Goal: Task Accomplishment & Management: Manage account settings

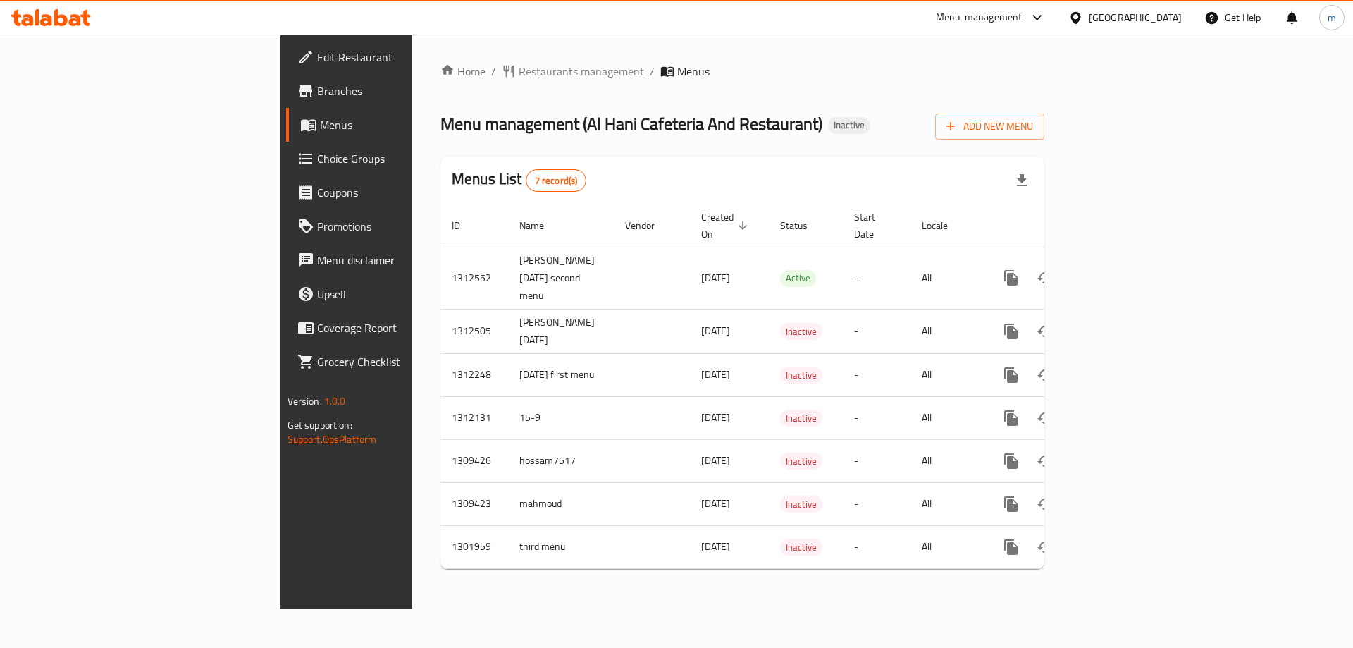
click at [317, 163] on span "Choice Groups" at bounding box center [406, 158] width 178 height 17
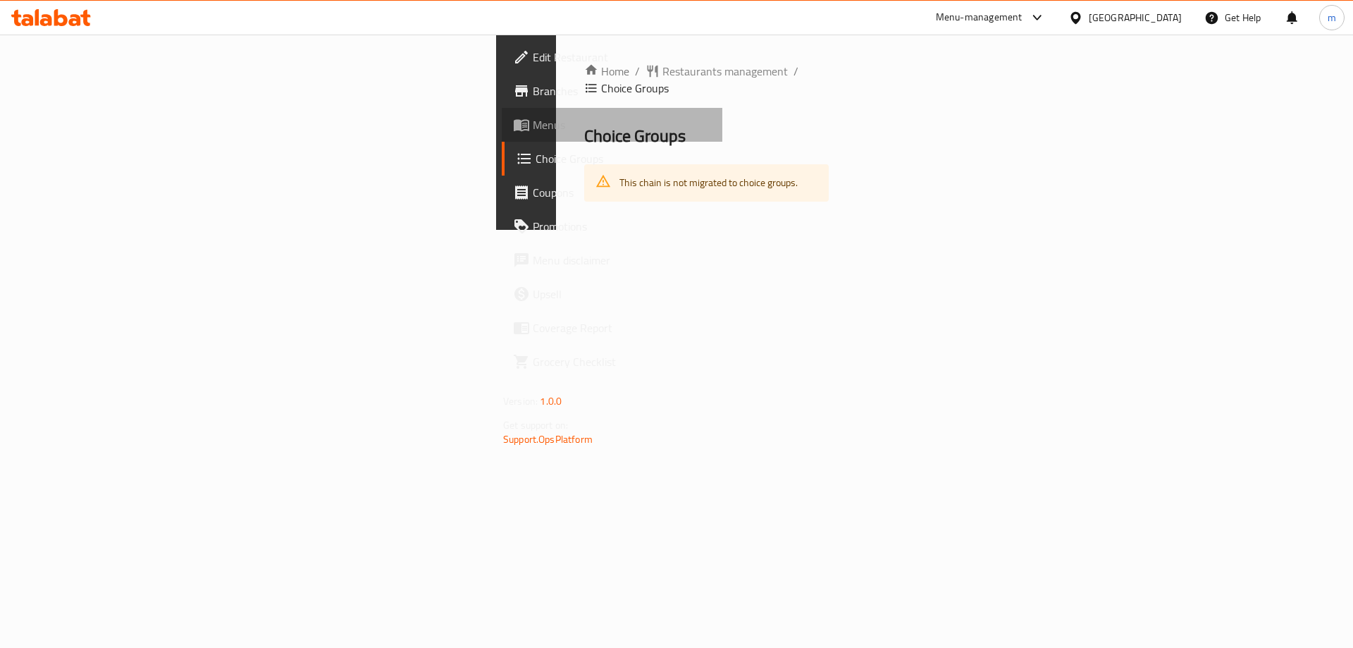
click at [502, 141] on link "Menus" at bounding box center [612, 125] width 221 height 34
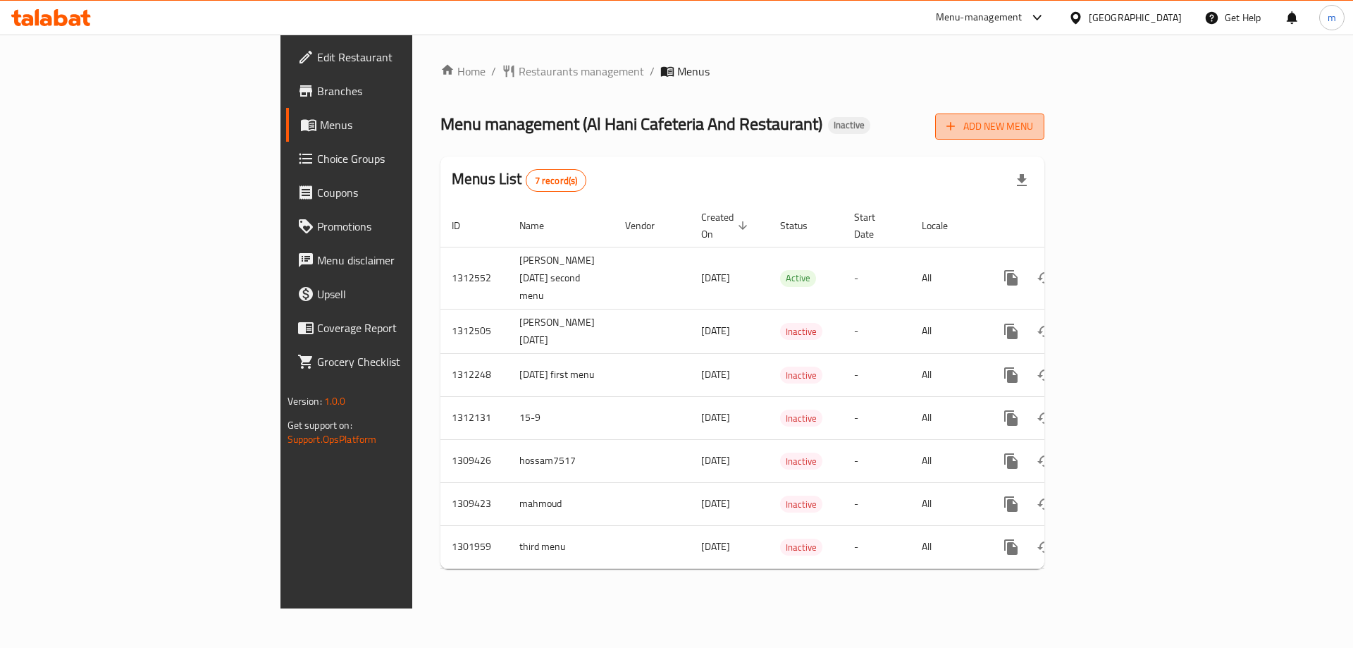
click at [958, 123] on icon "button" at bounding box center [951, 126] width 14 height 14
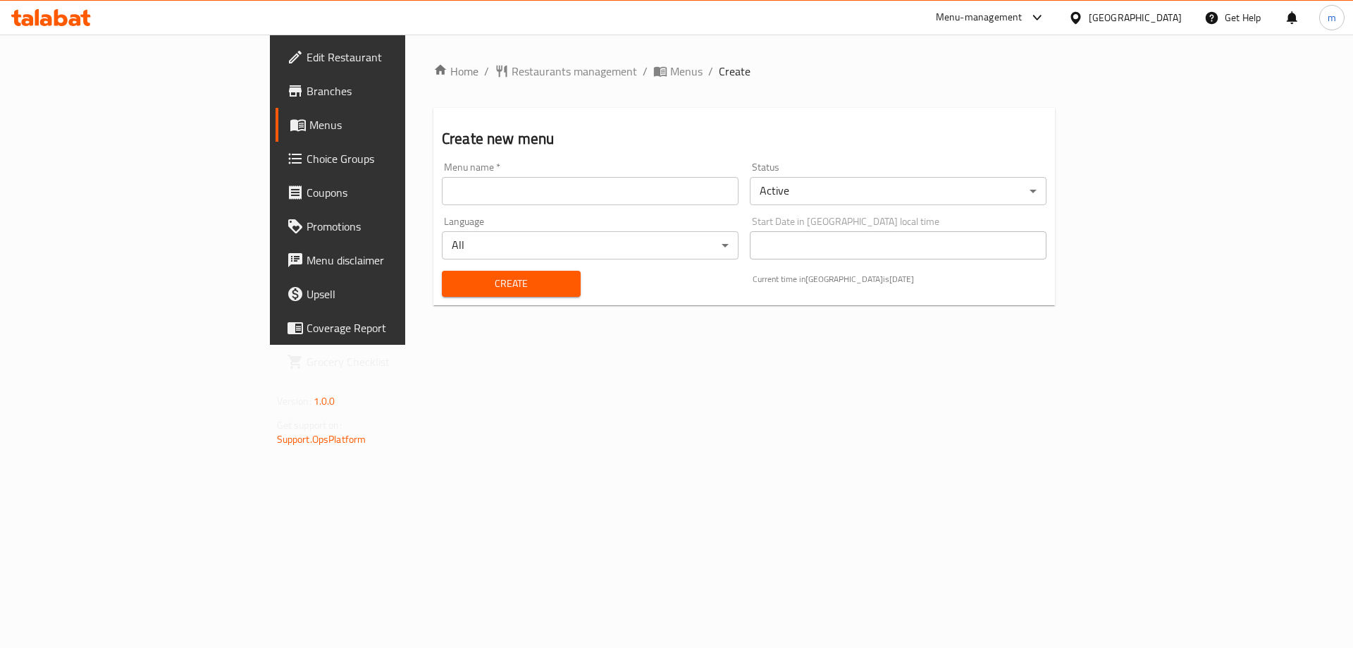
click at [487, 194] on input "text" at bounding box center [590, 191] width 297 height 28
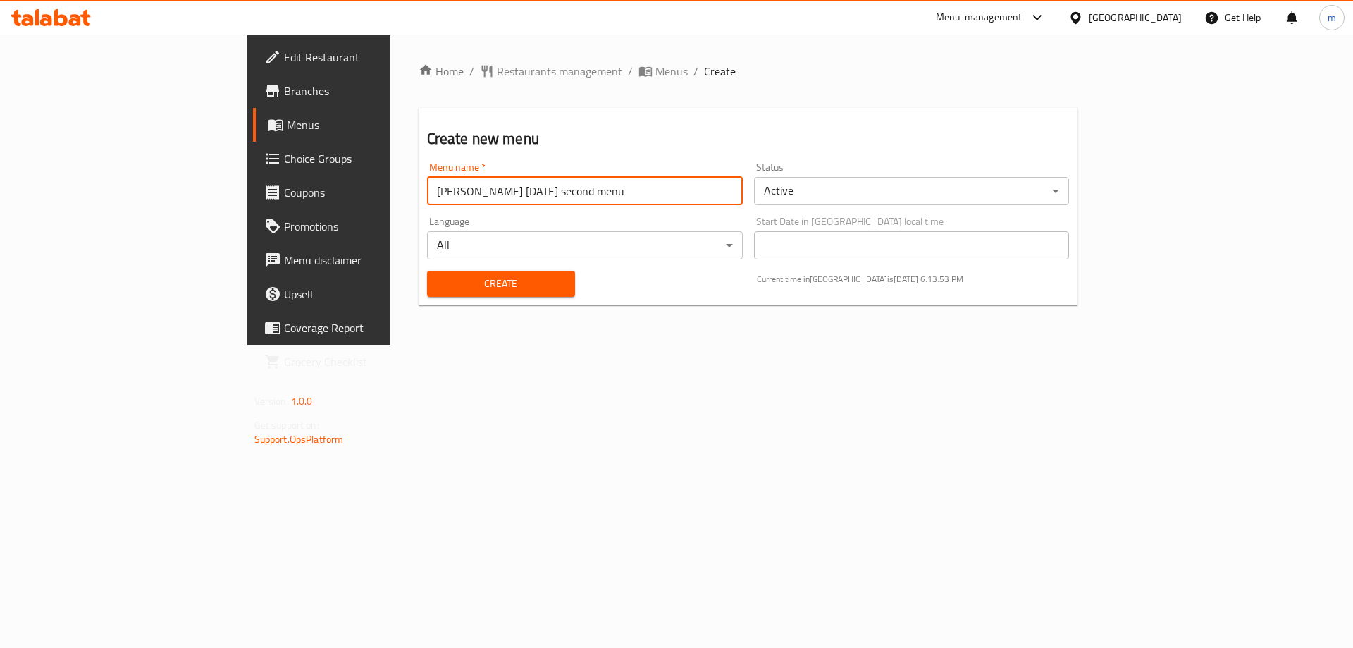
click at [439, 192] on input "[PERSON_NAME] [DATE] second menu" at bounding box center [585, 191] width 316 height 28
click at [443, 193] on input "[PERSON_NAME] [DATE] second menu" at bounding box center [585, 191] width 316 height 28
type input "mohamed waled 17/9/2025 third menu"
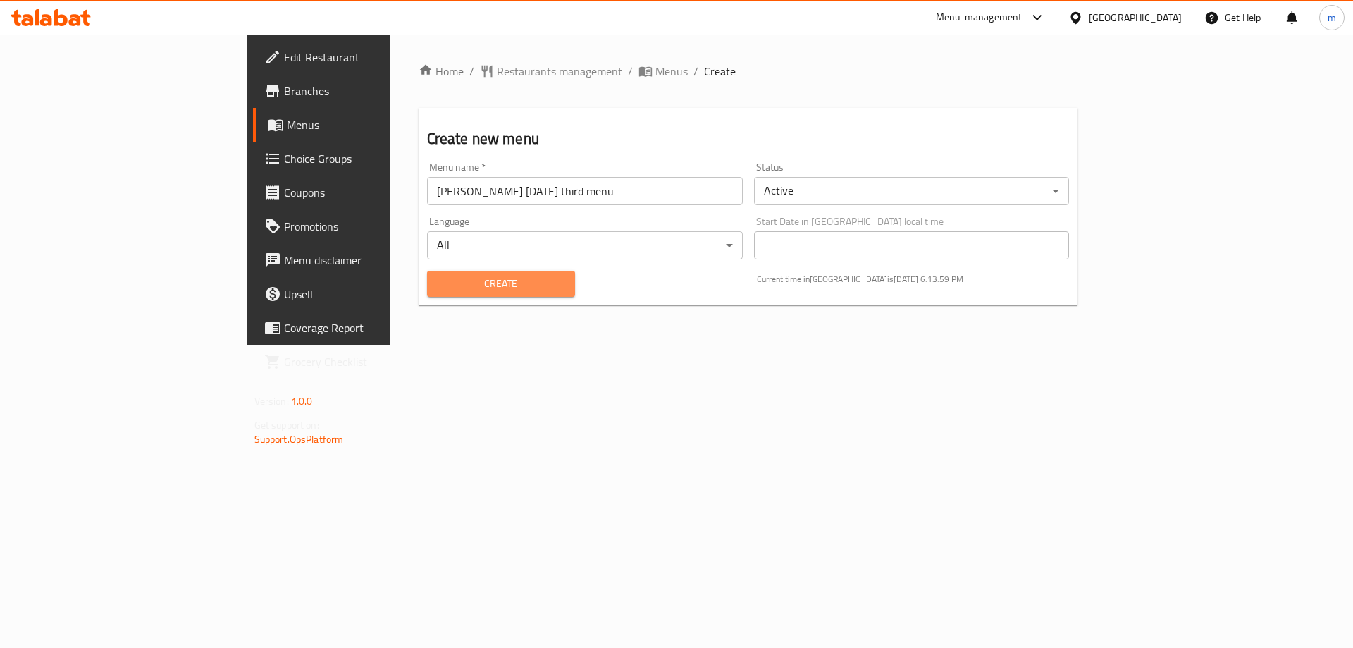
click at [438, 292] on span "Create" at bounding box center [500, 284] width 125 height 18
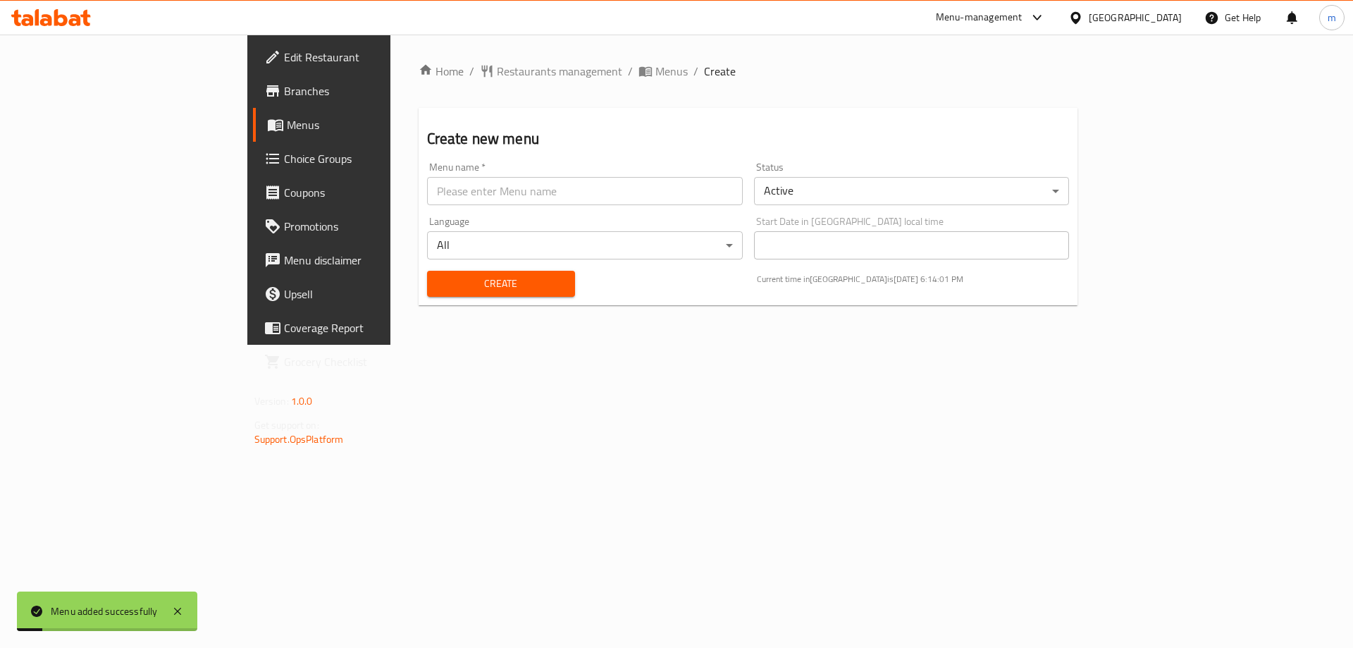
click at [287, 133] on span "Menus" at bounding box center [374, 124] width 175 height 17
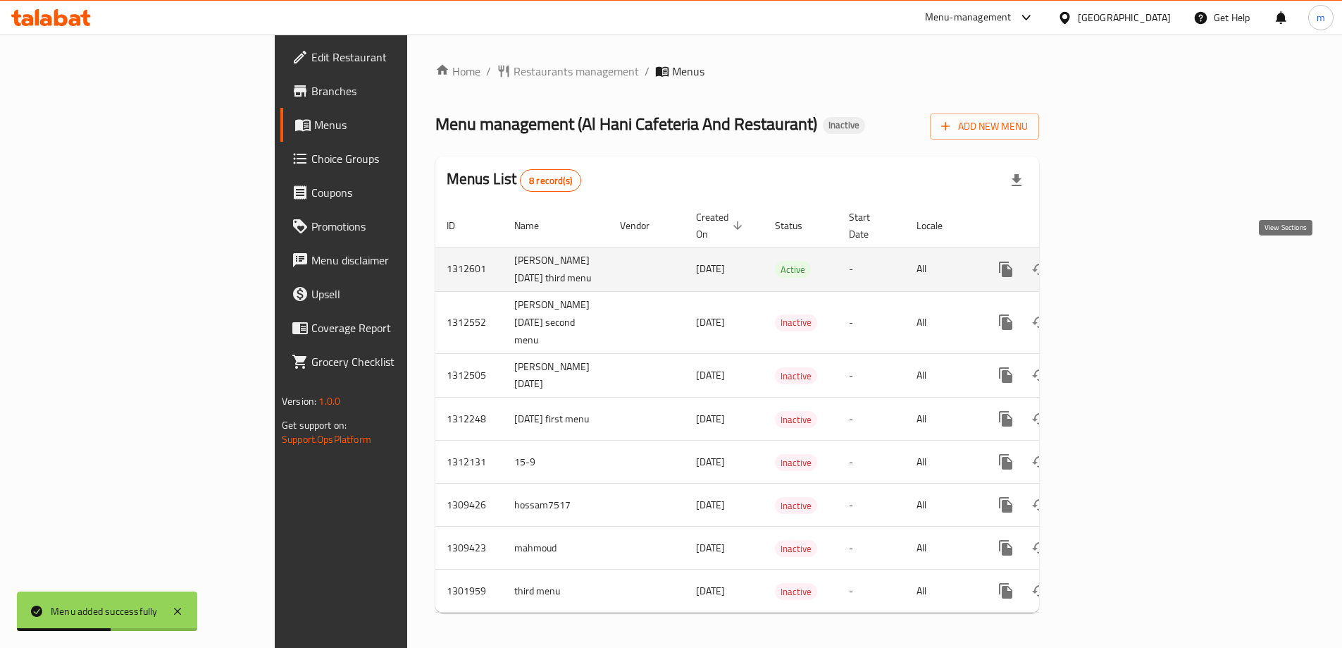
click at [1114, 267] on icon "enhanced table" at bounding box center [1107, 269] width 13 height 13
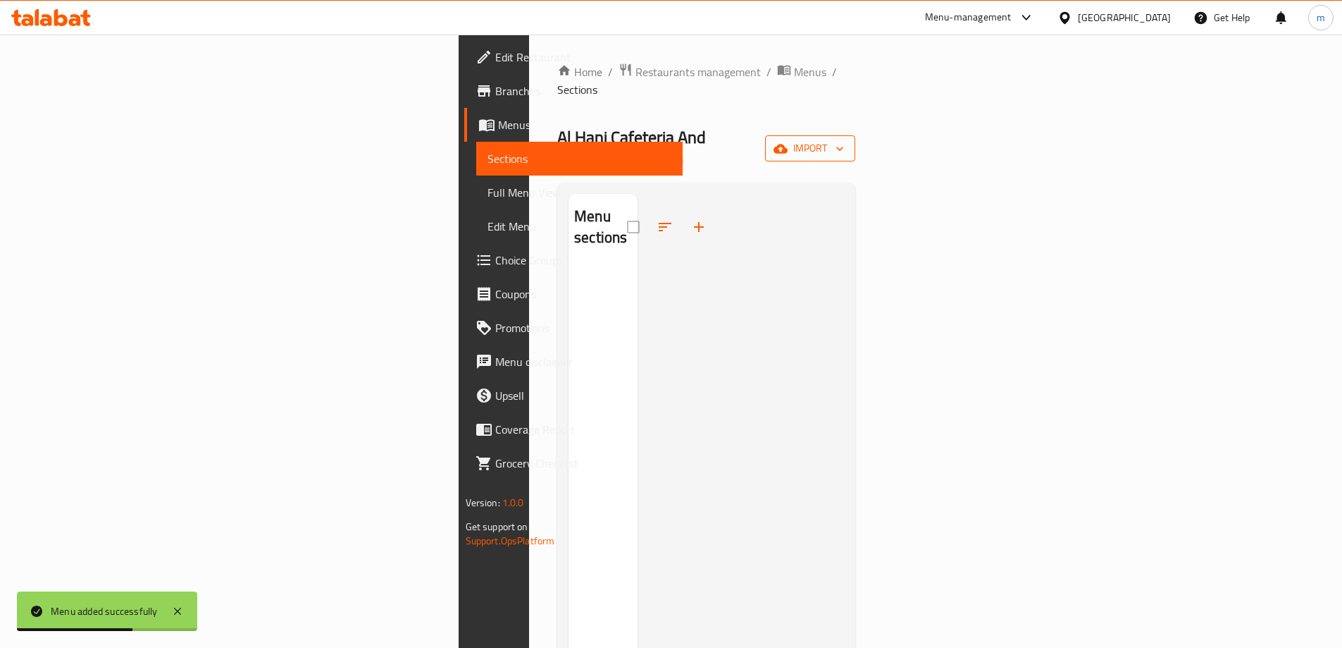
click at [844, 140] on span "import" at bounding box center [811, 149] width 68 height 18
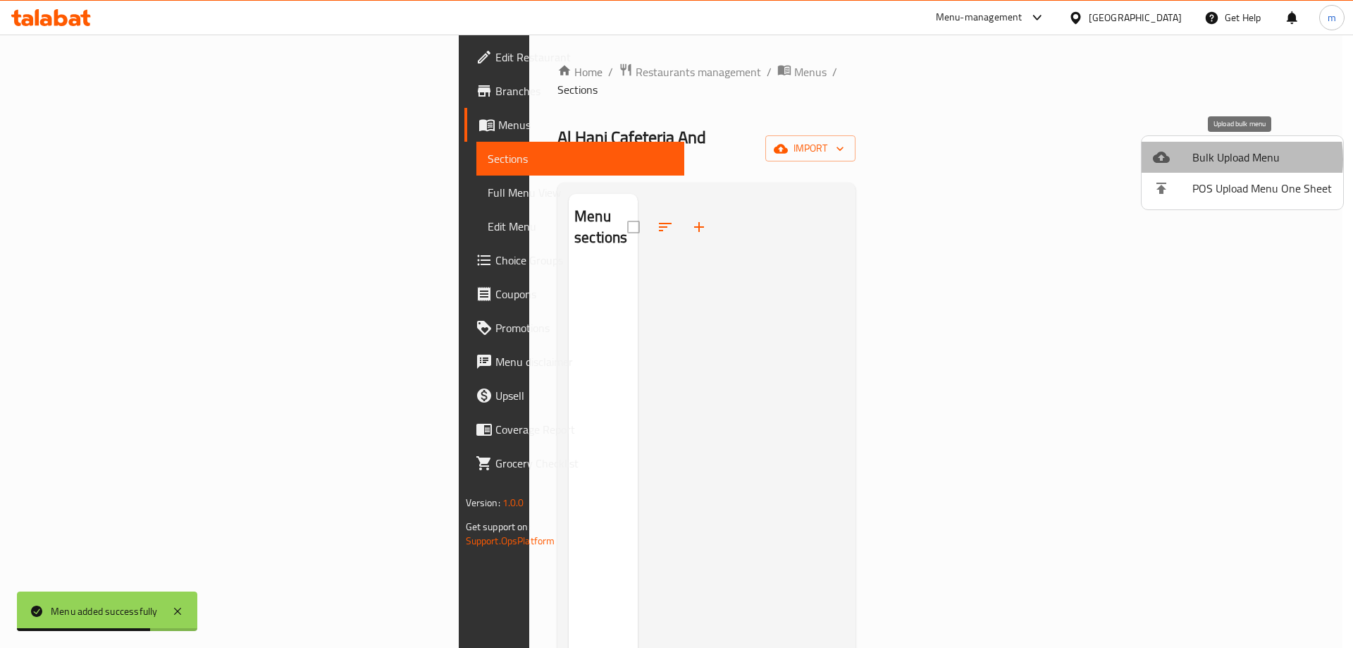
click at [1212, 159] on span "Bulk Upload Menu" at bounding box center [1262, 157] width 140 height 17
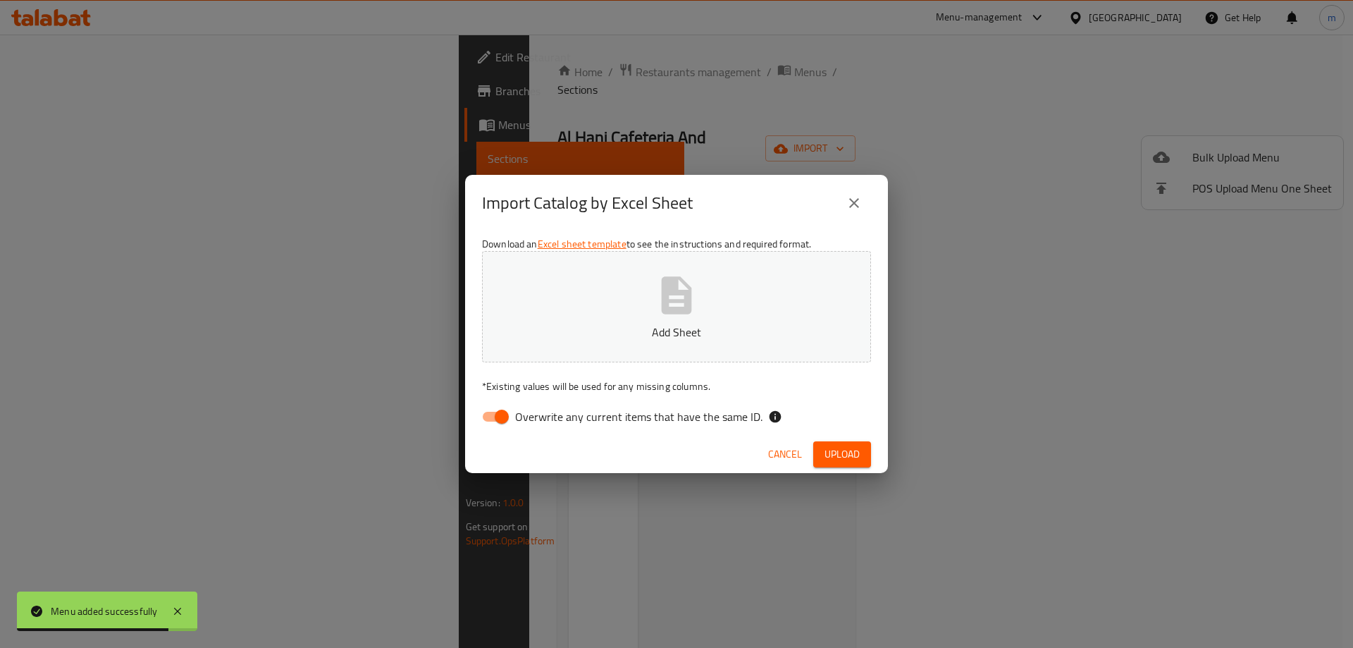
click at [500, 412] on input "Overwrite any current items that have the same ID." at bounding box center [502, 416] width 80 height 27
checkbox input "false"
click at [862, 452] on button "Upload" at bounding box center [842, 454] width 58 height 26
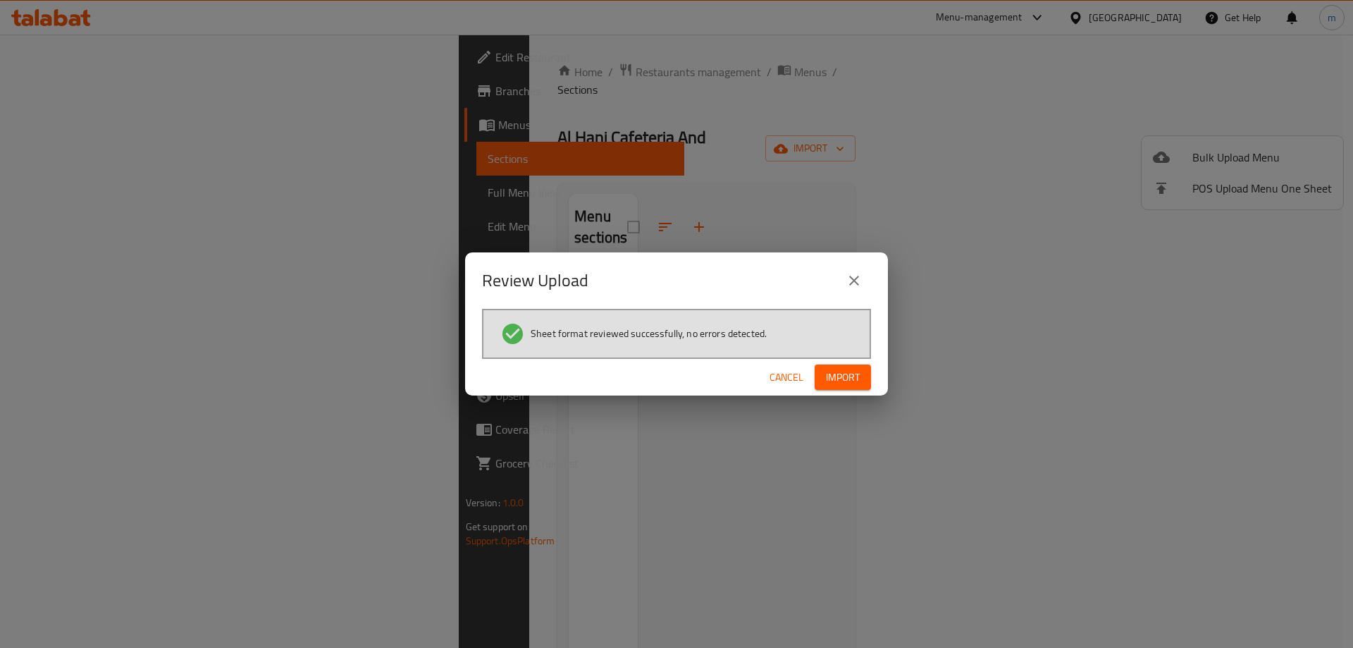
click at [855, 373] on span "Import" at bounding box center [843, 378] width 34 height 18
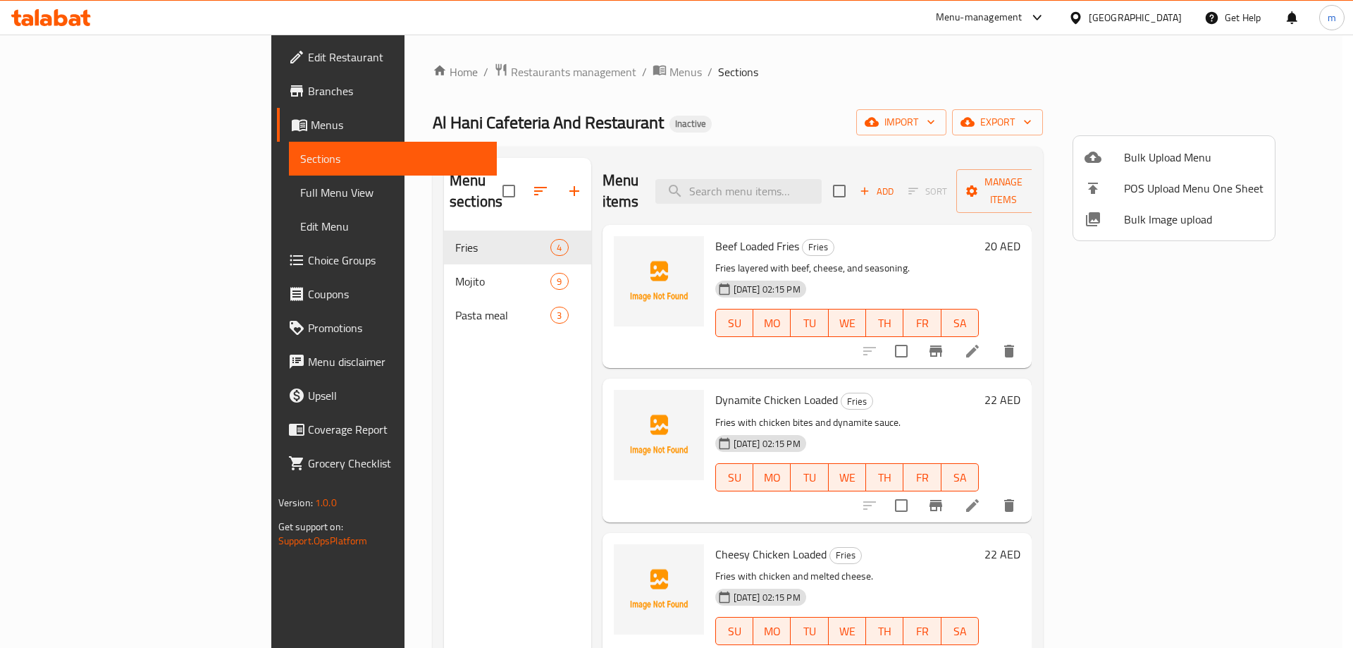
click at [1013, 110] on div at bounding box center [676, 324] width 1353 height 648
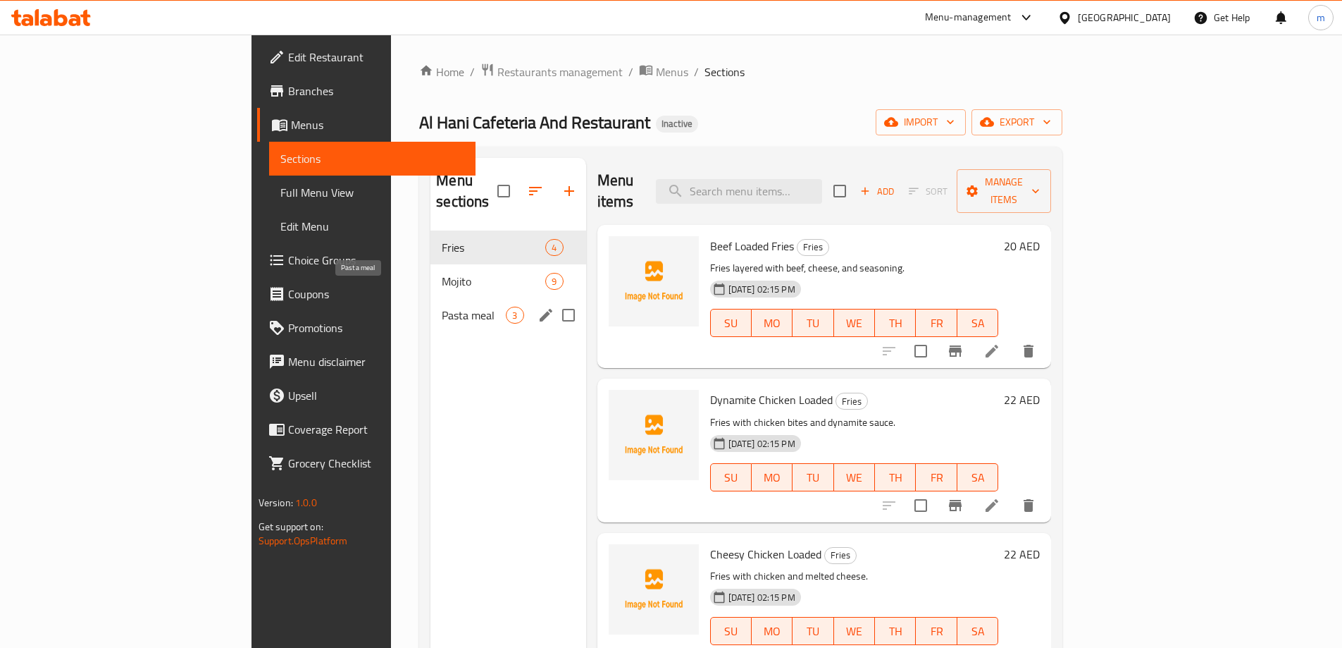
click at [442, 307] on span "Pasta meal" at bounding box center [474, 315] width 64 height 17
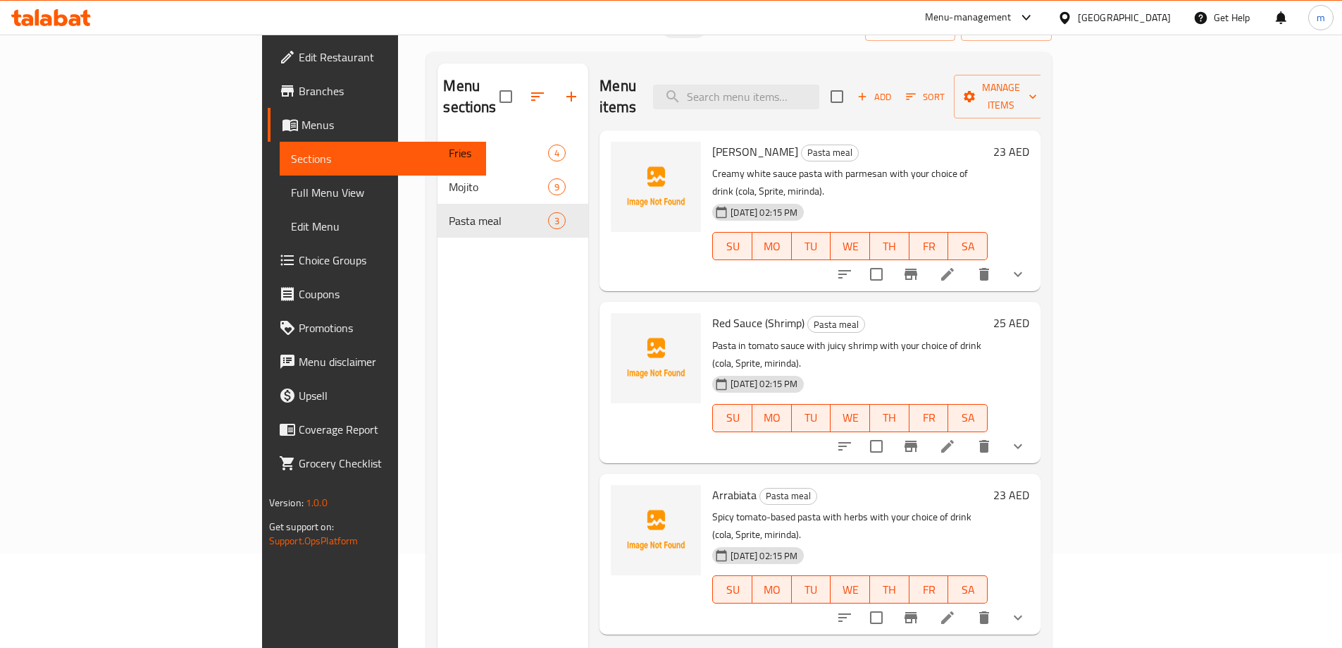
scroll to position [197, 0]
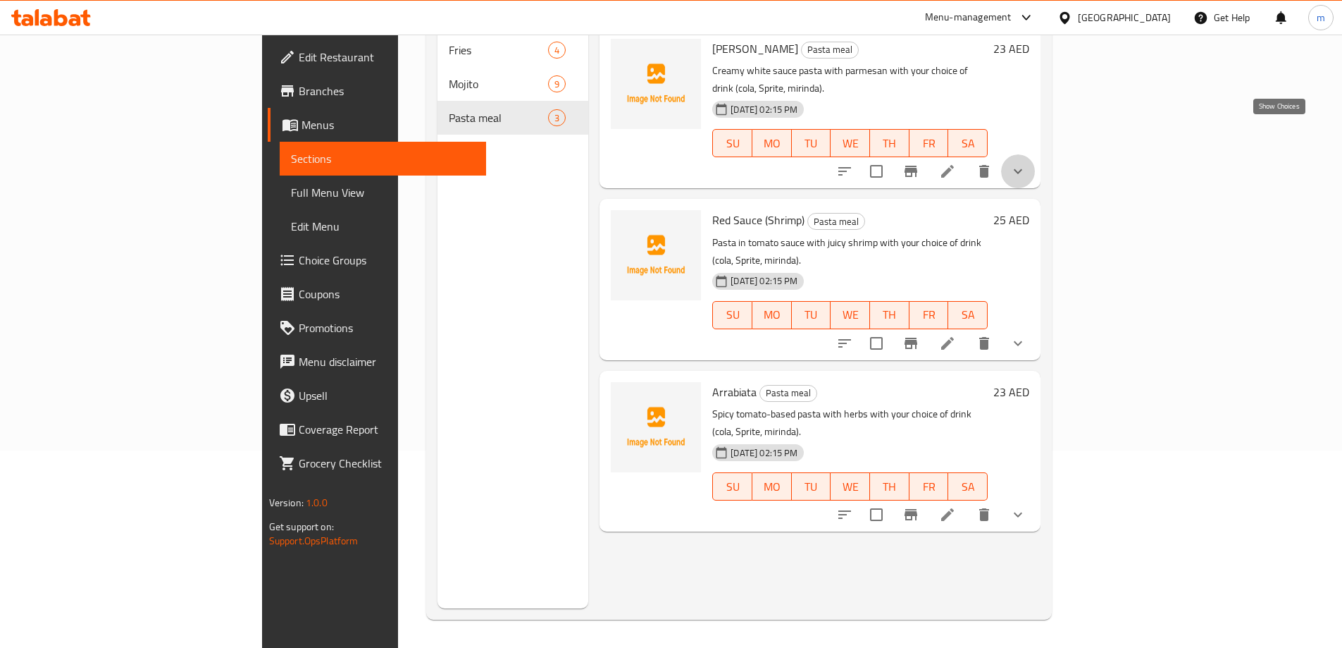
click at [1027, 163] on icon "show more" at bounding box center [1018, 171] width 17 height 17
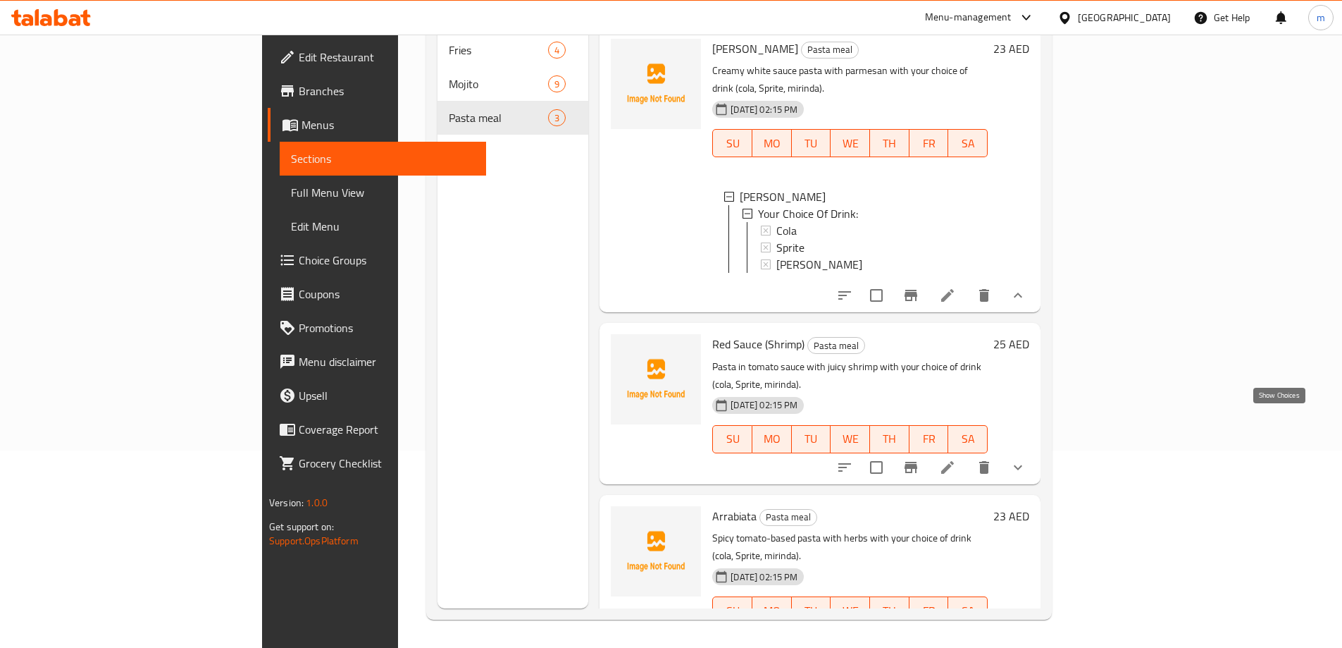
click at [1027, 459] on icon "show more" at bounding box center [1018, 467] width 17 height 17
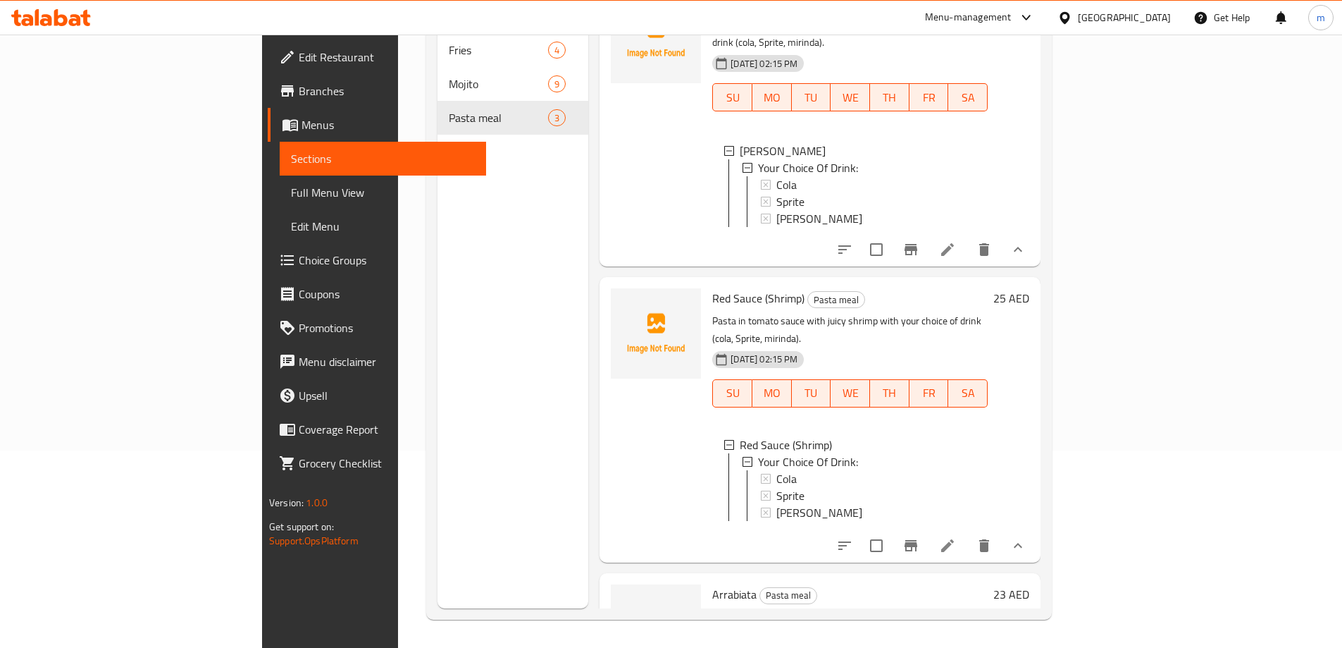
scroll to position [118, 0]
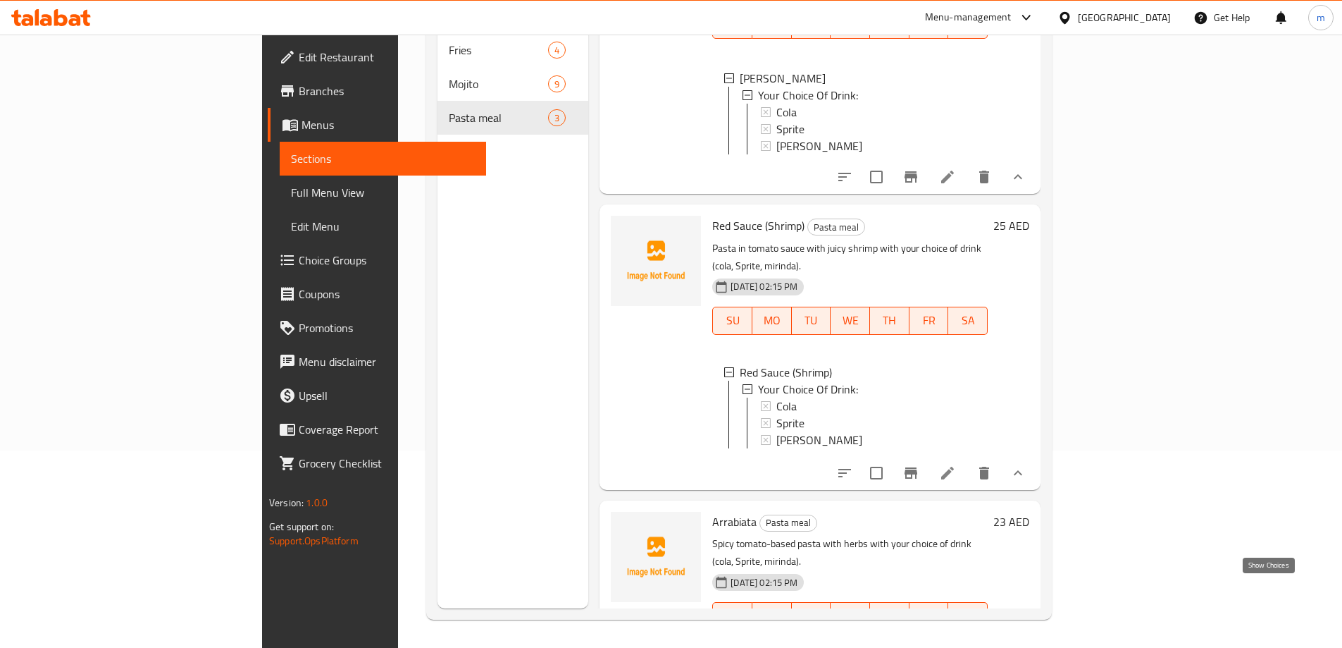
click at [1022, 642] on icon "show more" at bounding box center [1018, 644] width 8 height 5
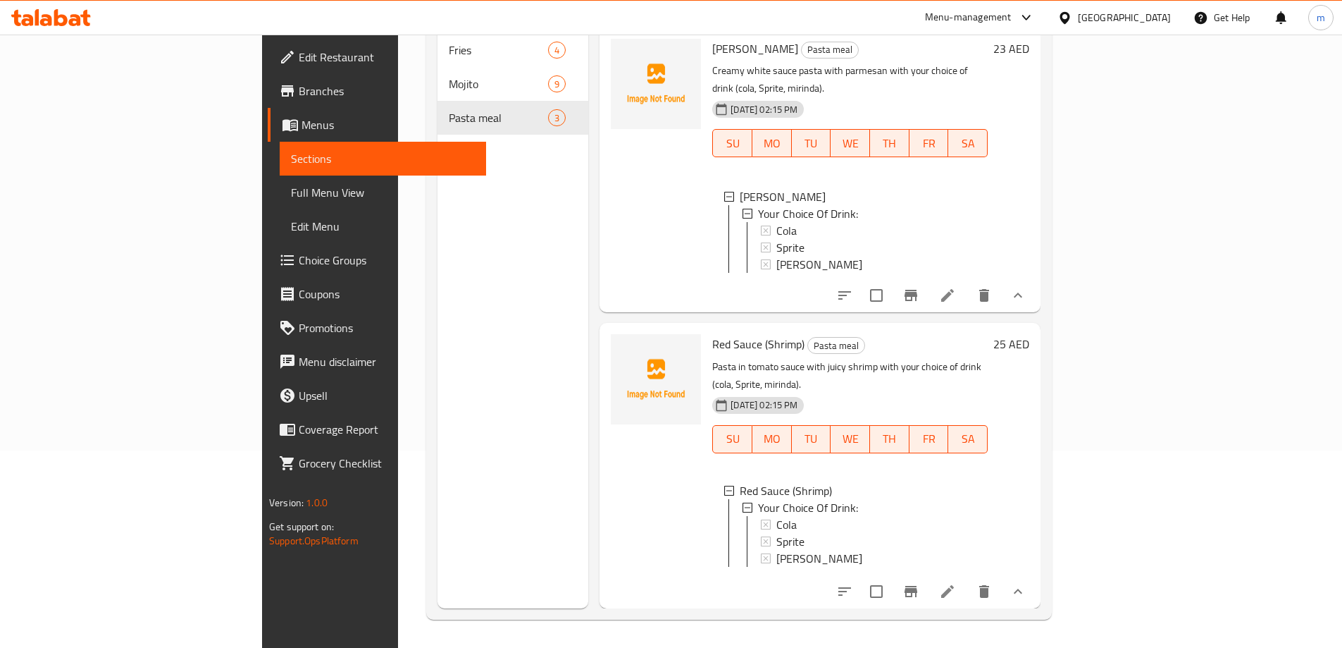
scroll to position [0, 0]
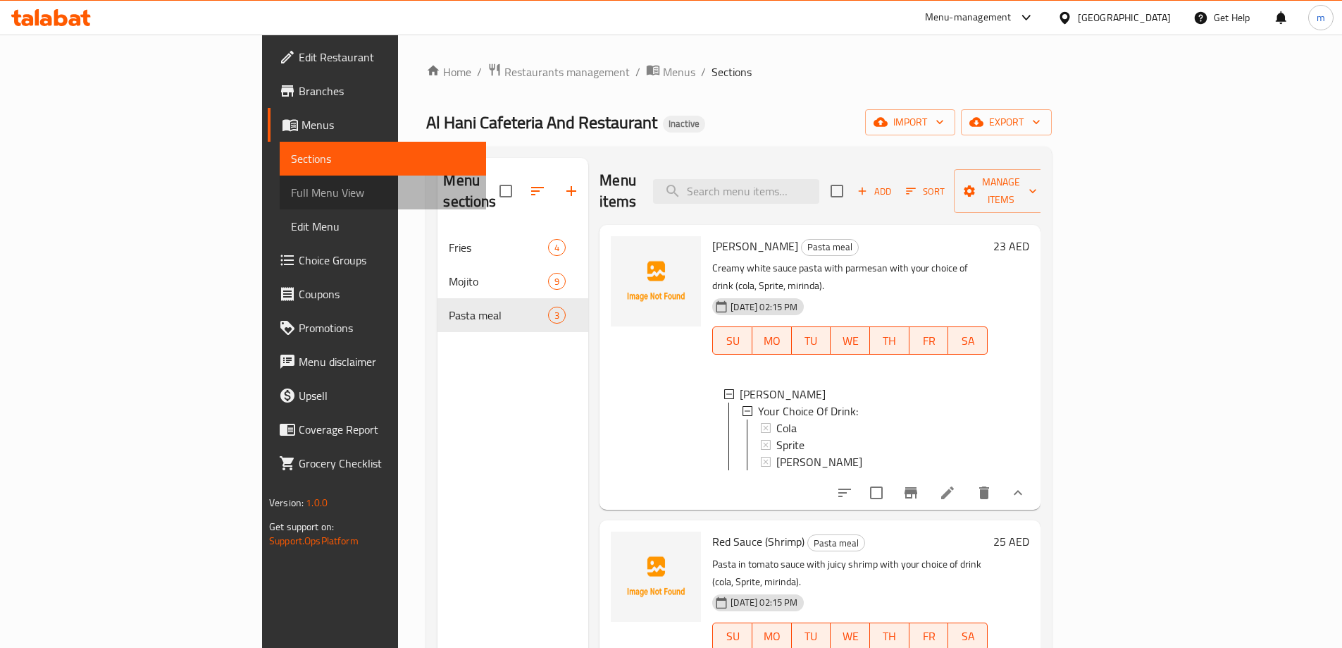
click at [280, 183] on link "Full Menu View" at bounding box center [383, 192] width 206 height 34
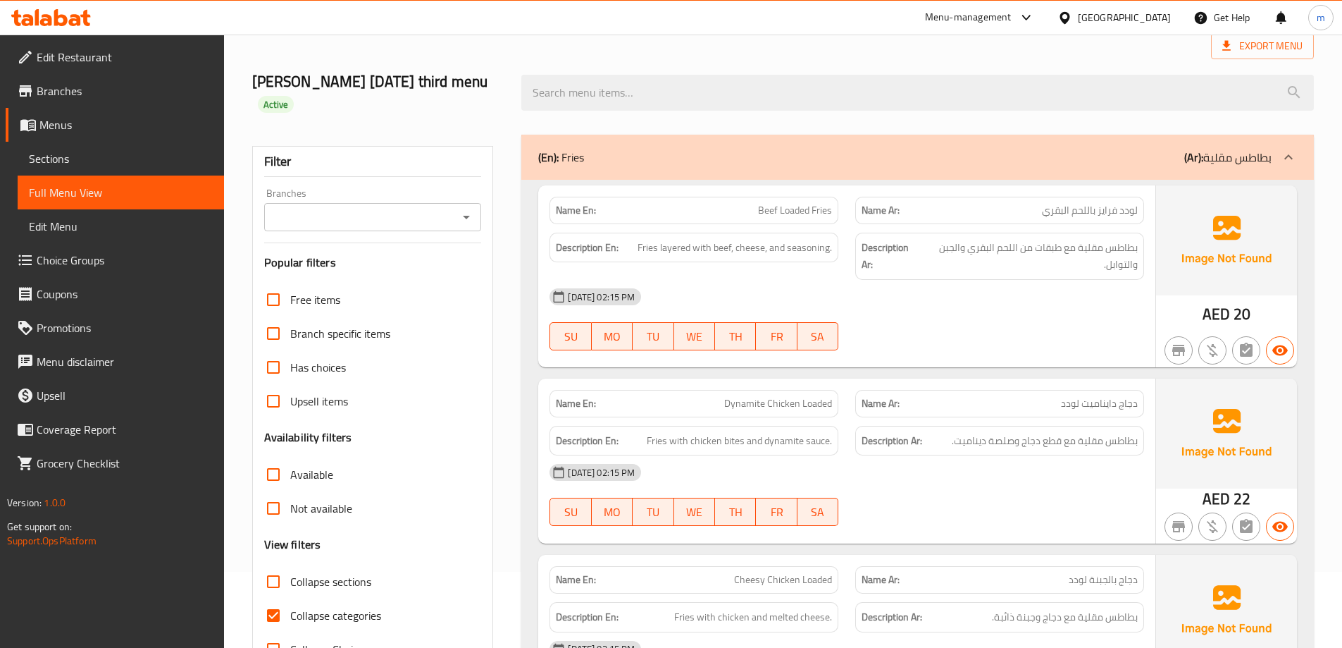
scroll to position [282, 0]
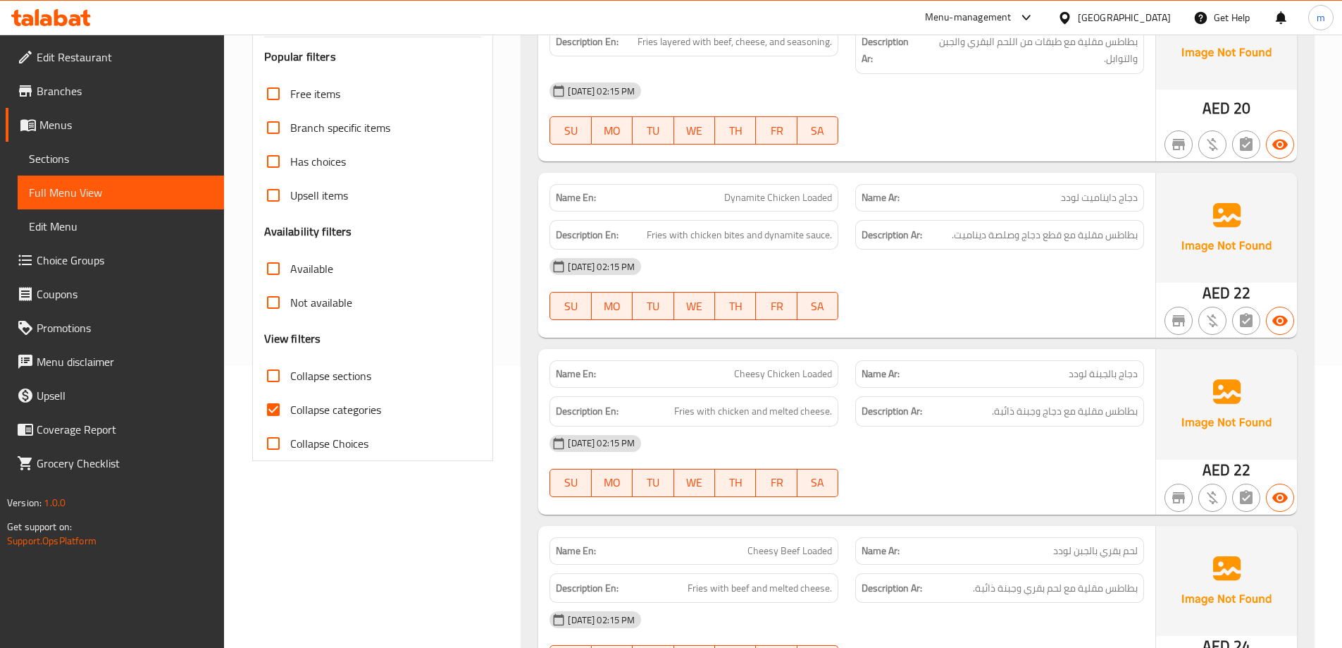
click at [305, 416] on span "Collapse categories" at bounding box center [335, 409] width 91 height 17
click at [290, 416] on input "Collapse categories" at bounding box center [273, 409] width 34 height 34
checkbox input "false"
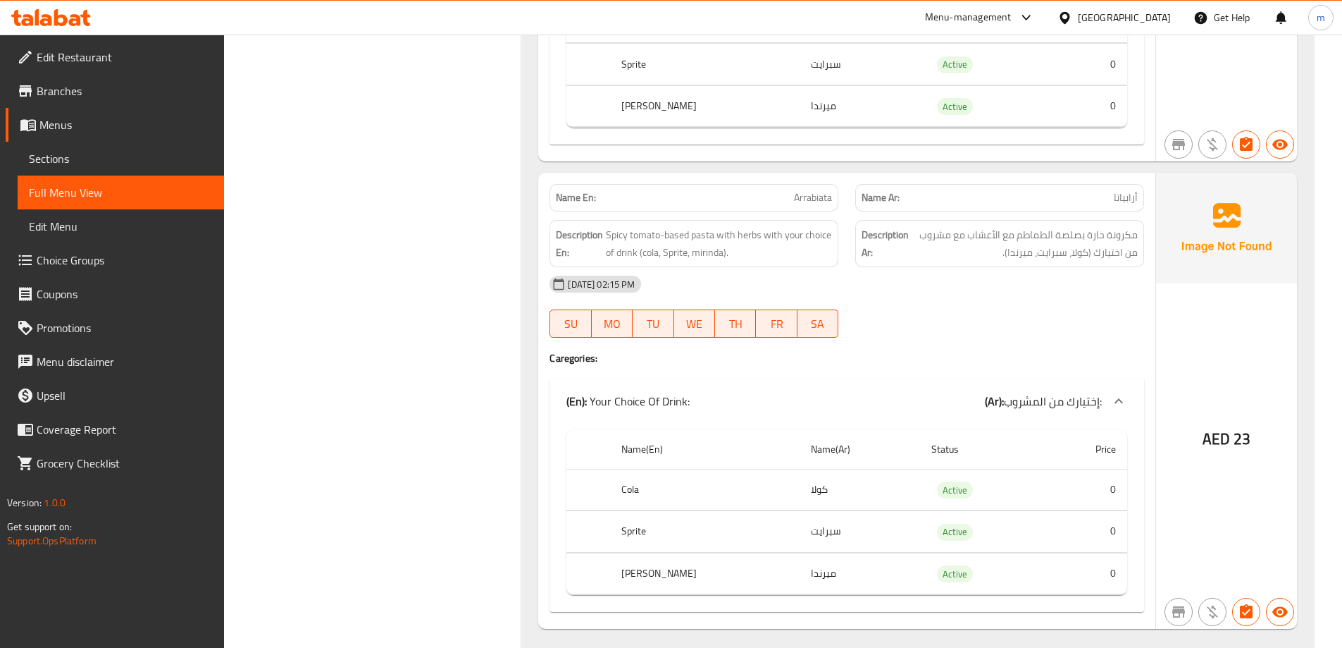
scroll to position [3527, 0]
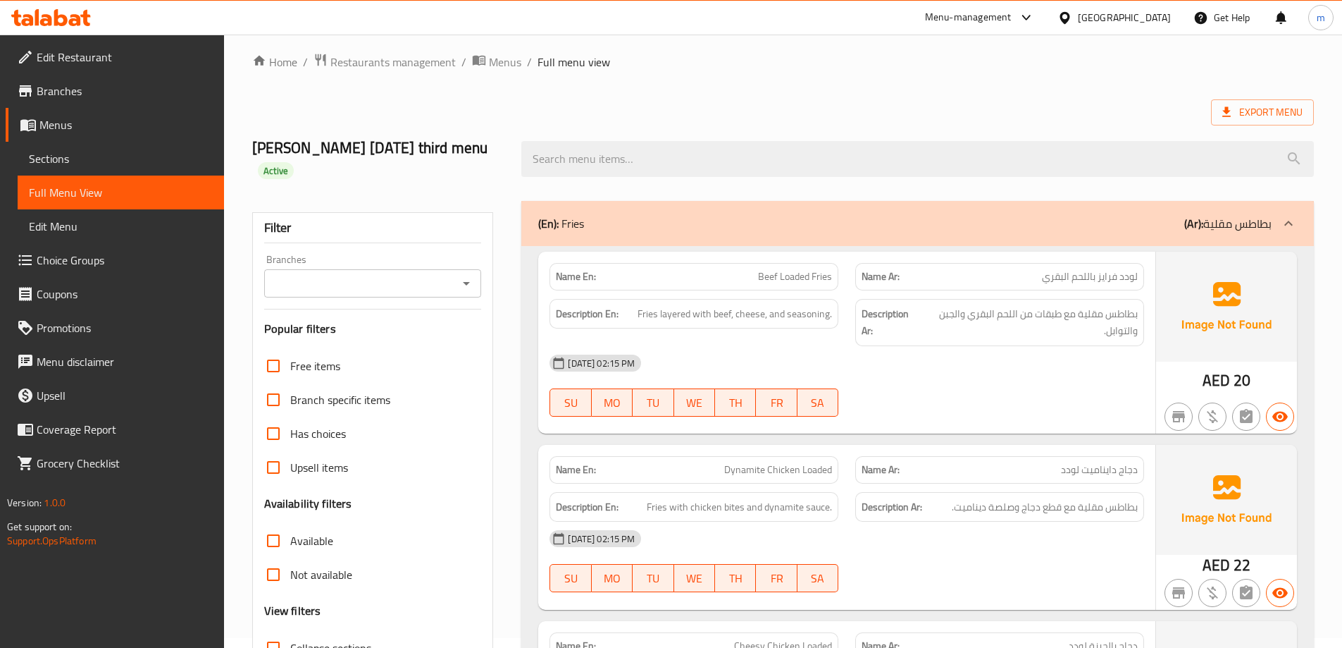
scroll to position [0, 0]
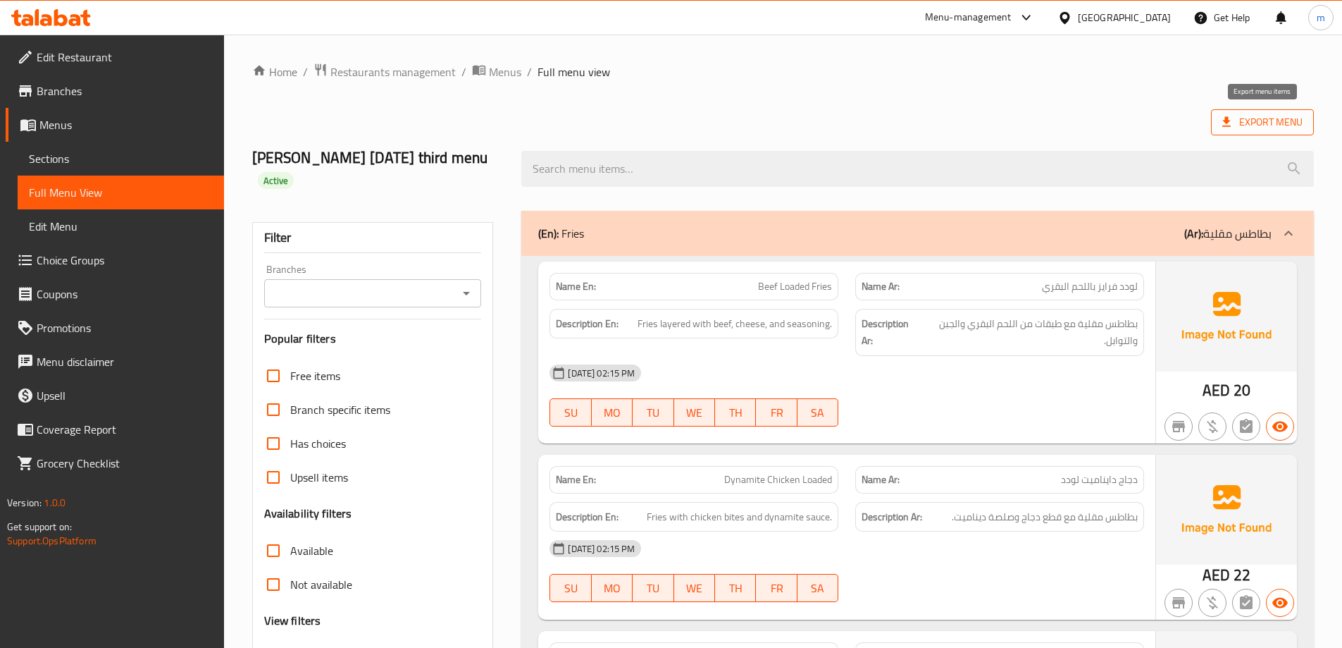
click at [1280, 128] on span "Export Menu" at bounding box center [1263, 122] width 80 height 18
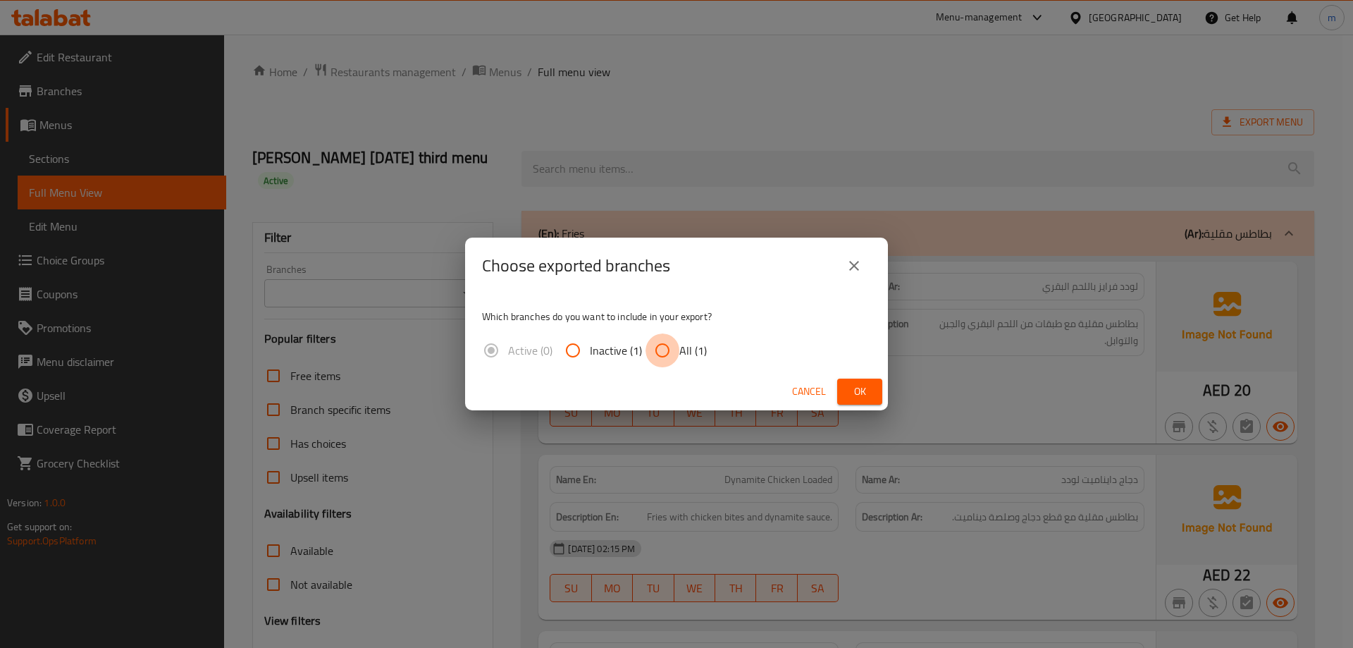
click at [673, 353] on input "All (1)" at bounding box center [662, 350] width 34 height 34
radio input "true"
click at [842, 384] on button "Ok" at bounding box center [859, 391] width 45 height 26
